Goal: Task Accomplishment & Management: Complete application form

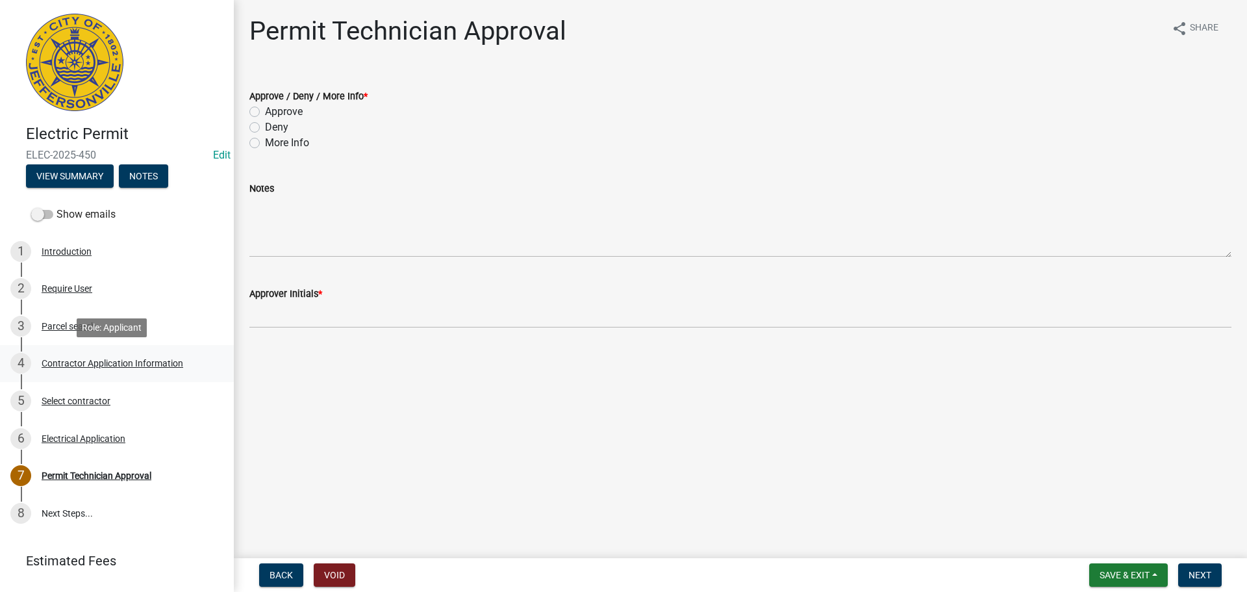
click at [77, 362] on div "Contractor Application Information" at bounding box center [113, 363] width 142 height 9
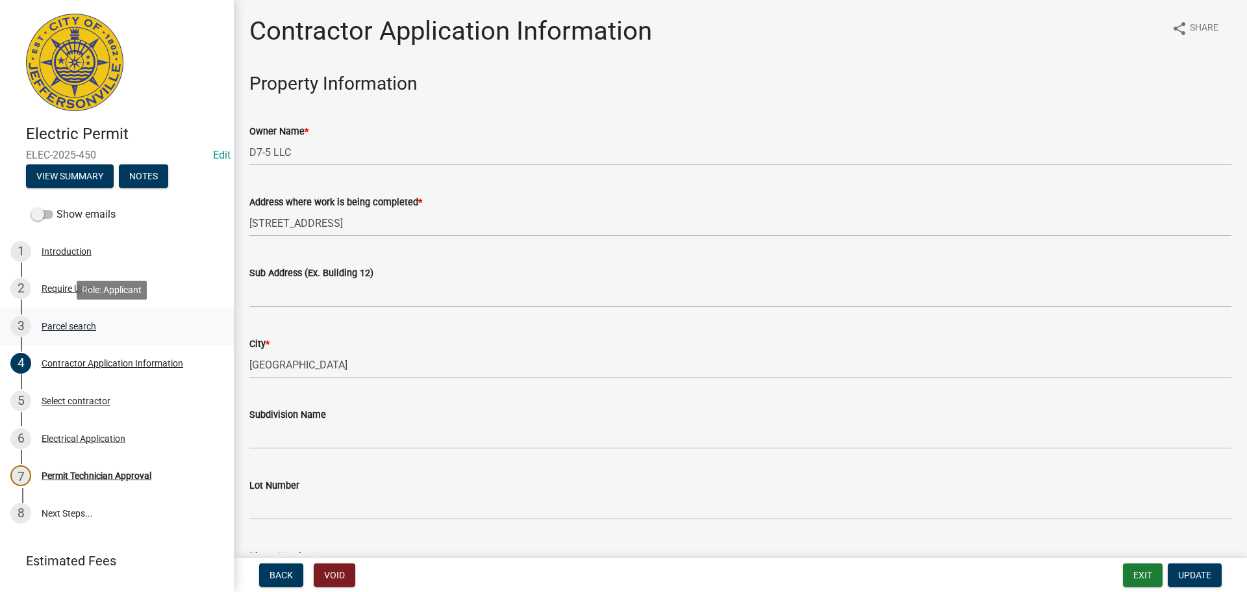
click at [73, 323] on div "Parcel search" at bounding box center [69, 326] width 55 height 9
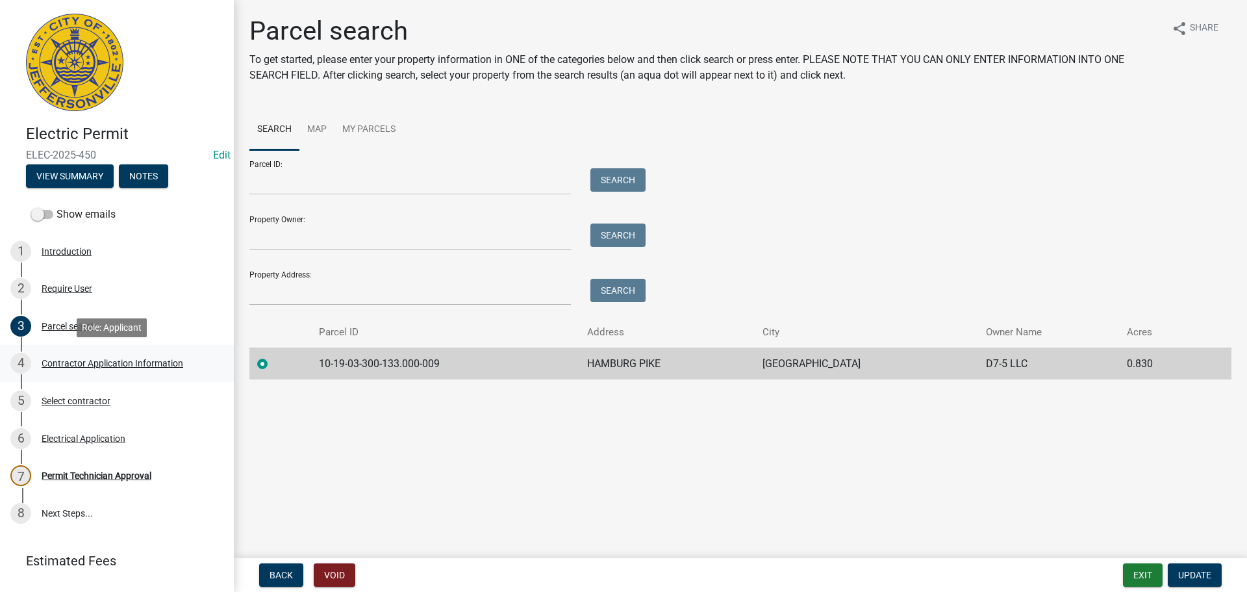
click at [87, 366] on div "Contractor Application Information" at bounding box center [113, 363] width 142 height 9
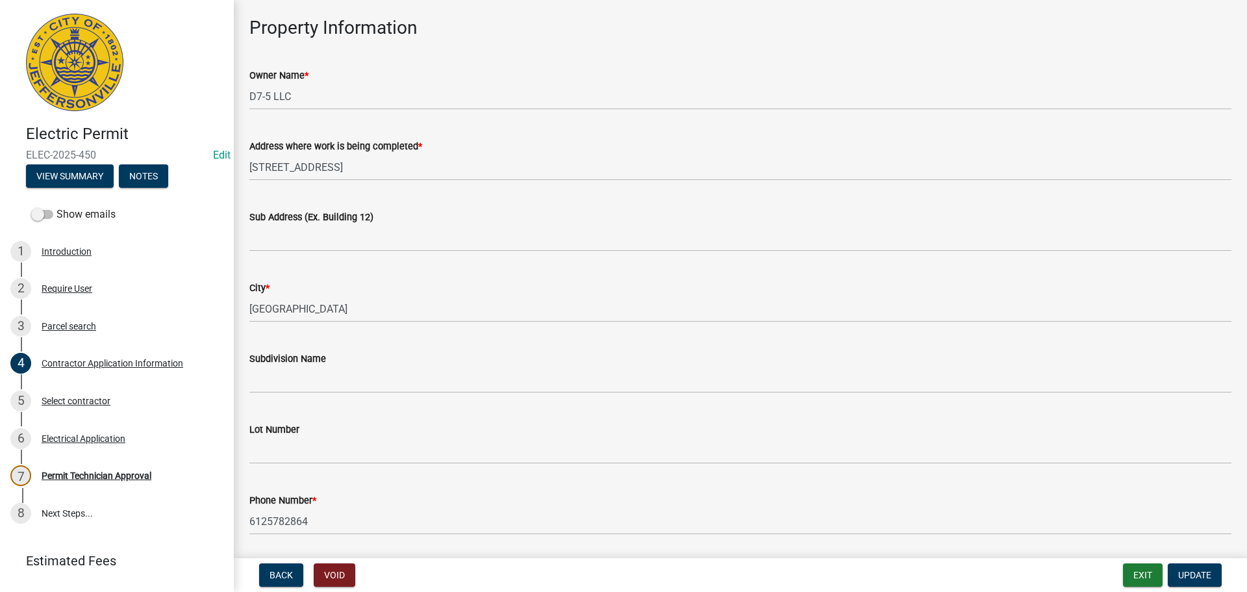
scroll to position [5, 0]
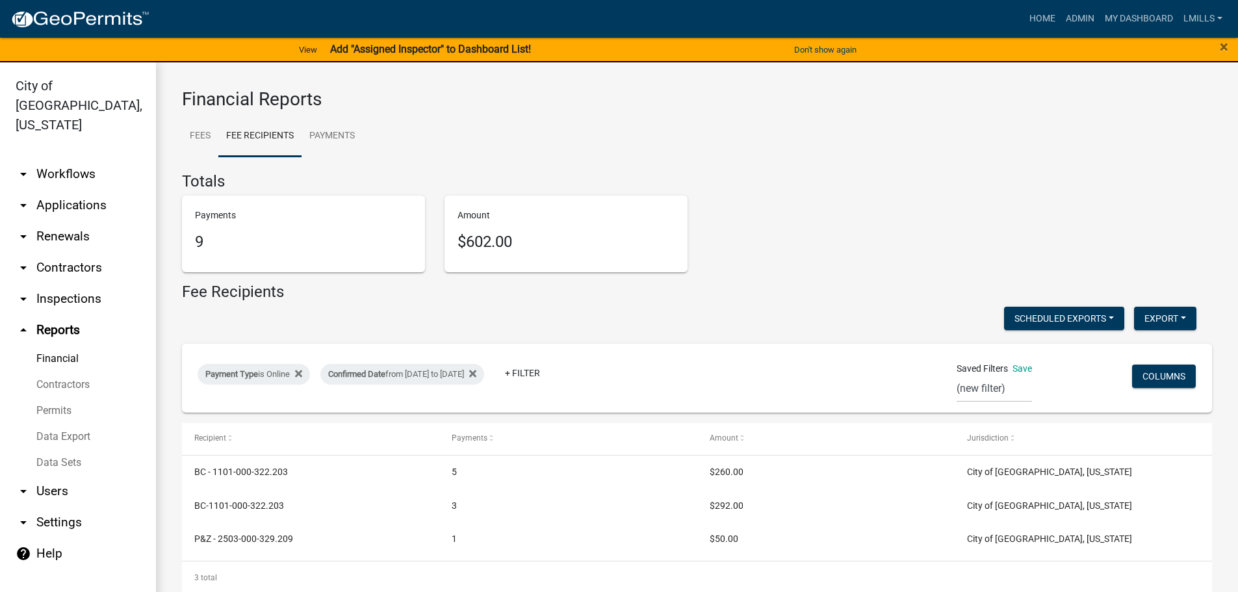
select select "0: null"
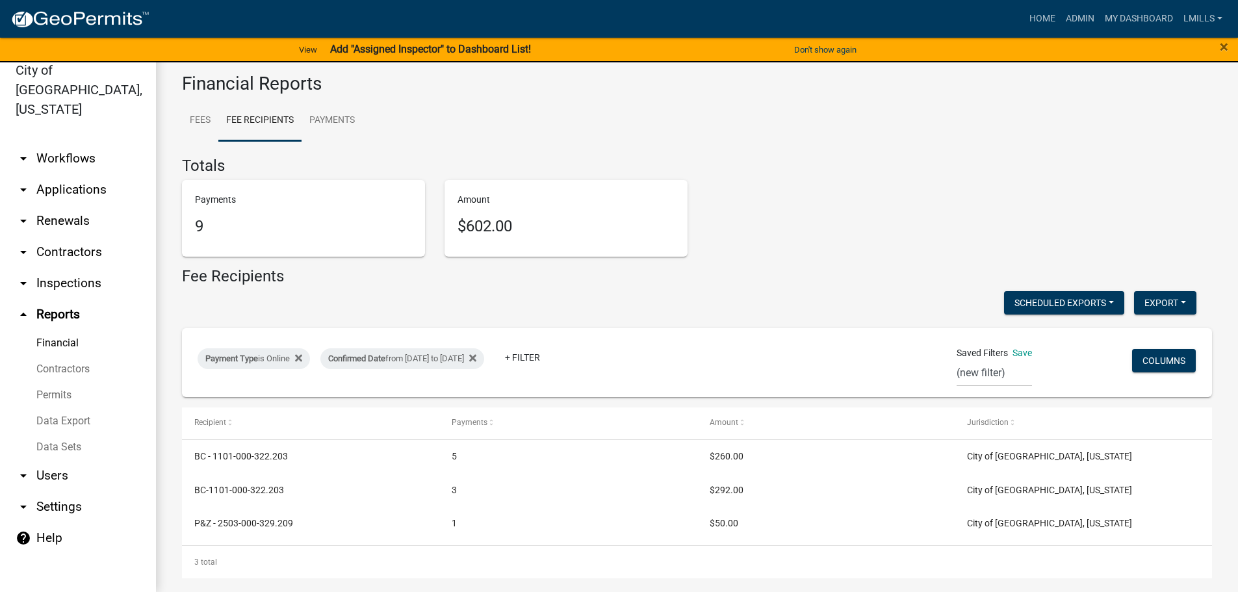
scroll to position [12, 0]
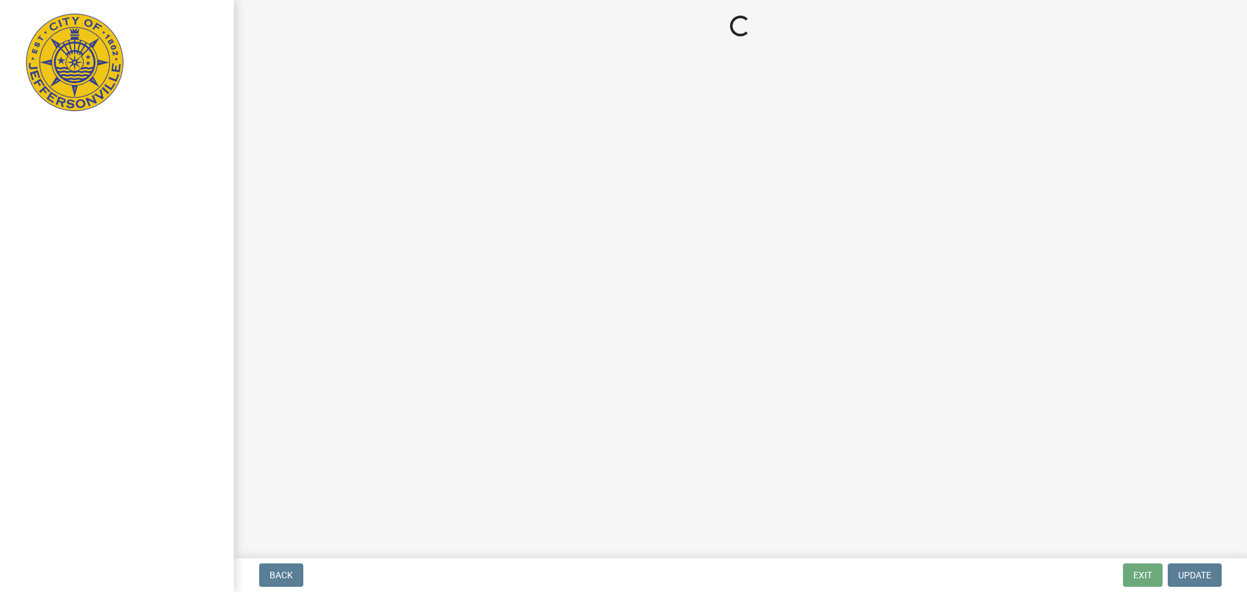
select select "3: 3"
